Goal: Task Accomplishment & Management: Manage account settings

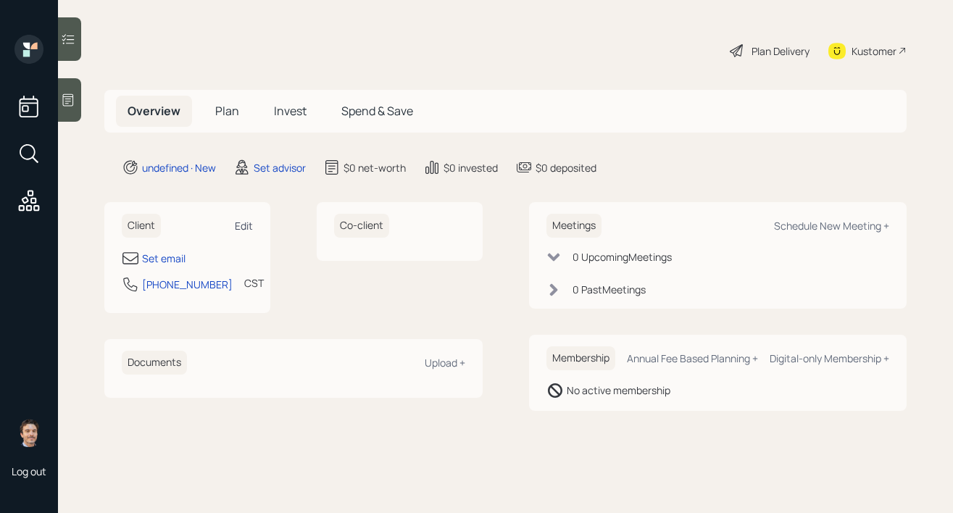
click at [252, 222] on div "Edit" at bounding box center [244, 226] width 18 height 14
select select "America/[GEOGRAPHIC_DATA]"
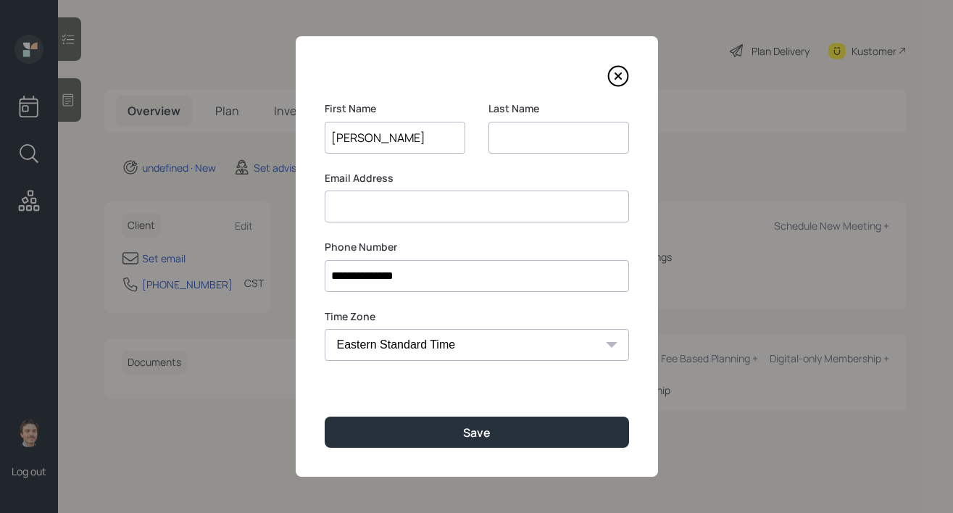
type input "[PERSON_NAME]"
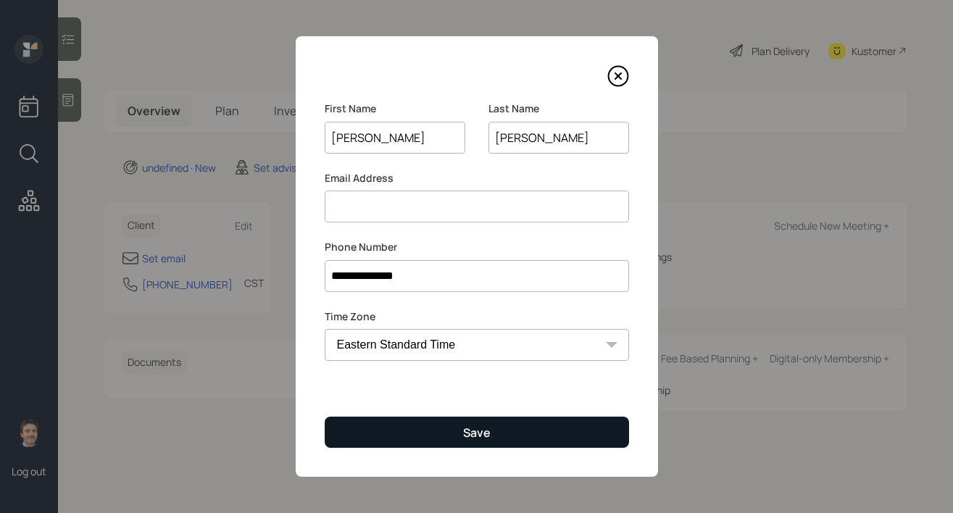
type input "Dickenson"
click at [474, 438] on div "Save" at bounding box center [477, 433] width 28 height 16
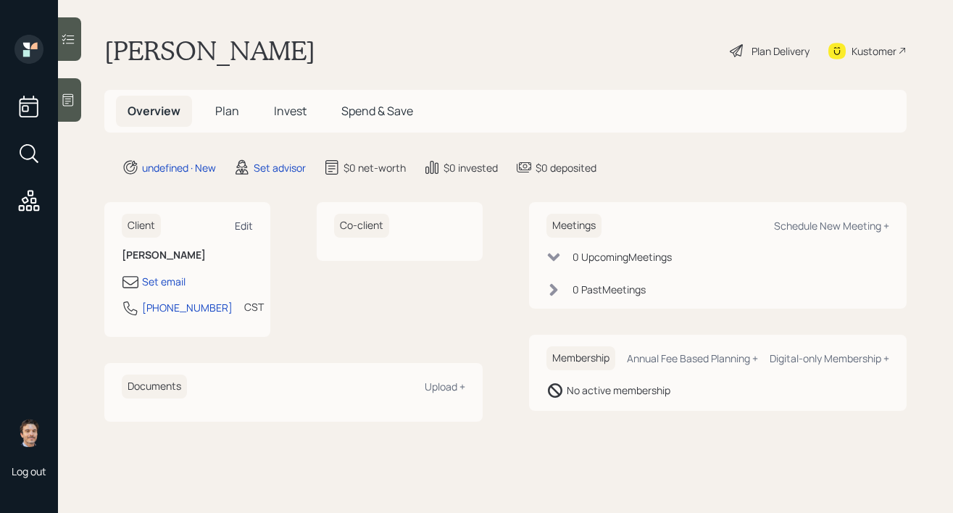
click at [248, 230] on div "Edit" at bounding box center [244, 226] width 18 height 14
select select "America/Chicago"
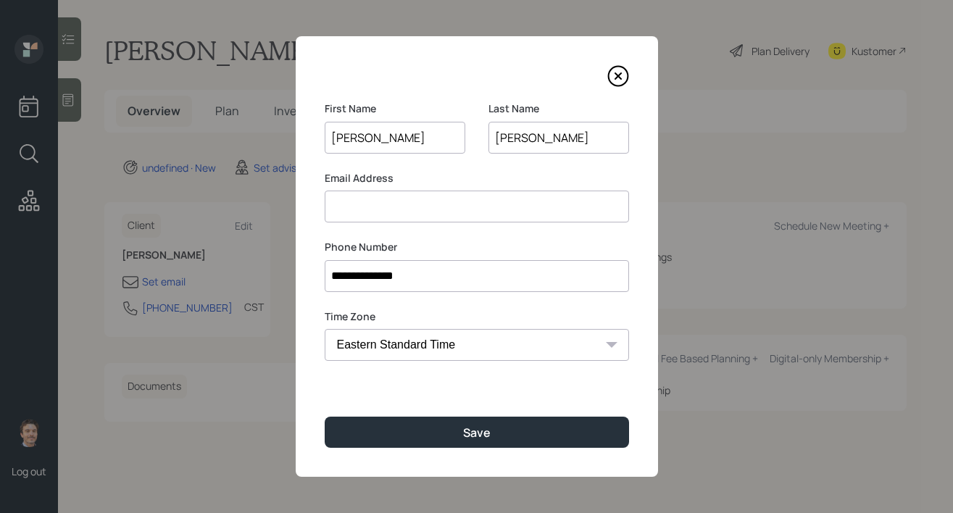
click at [346, 202] on input at bounding box center [477, 207] width 304 height 32
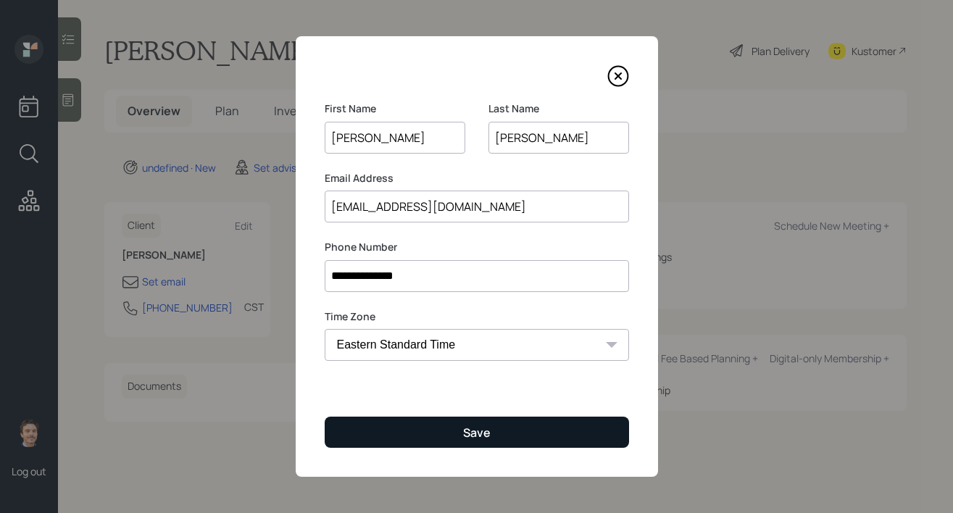
type input "sierra0830@msn.com"
click at [483, 427] on div "Save" at bounding box center [477, 433] width 28 height 16
